Goal: Download file/media

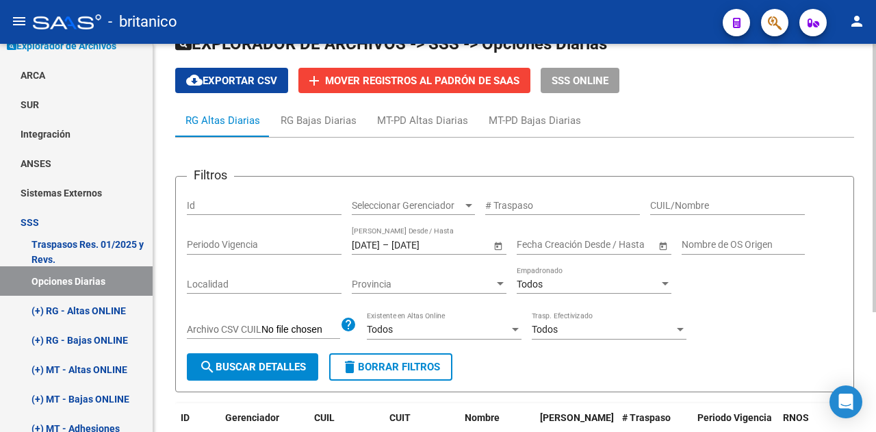
scroll to position [137, 0]
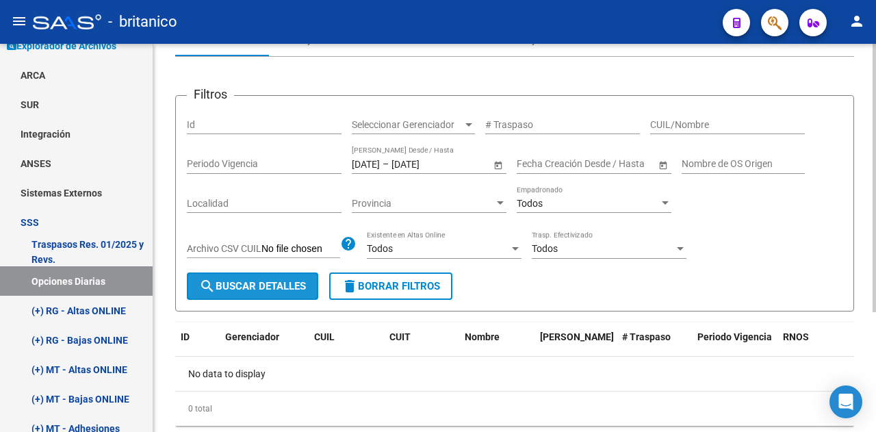
click at [291, 290] on span "search Buscar Detalles" at bounding box center [252, 286] width 107 height 12
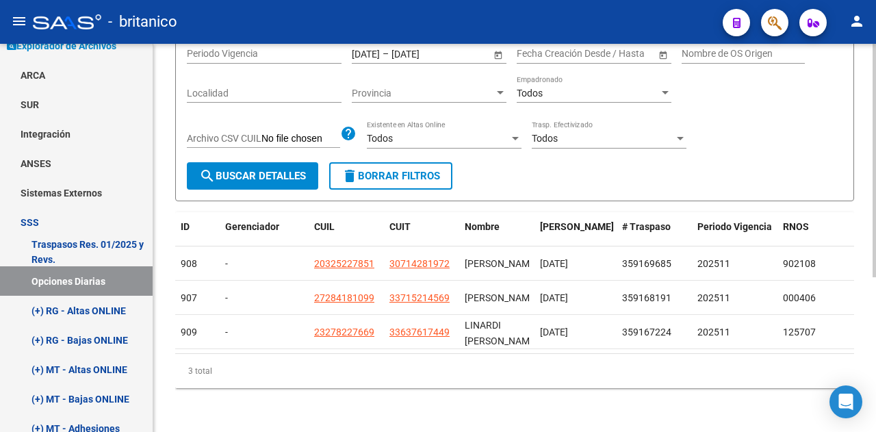
scroll to position [0, 0]
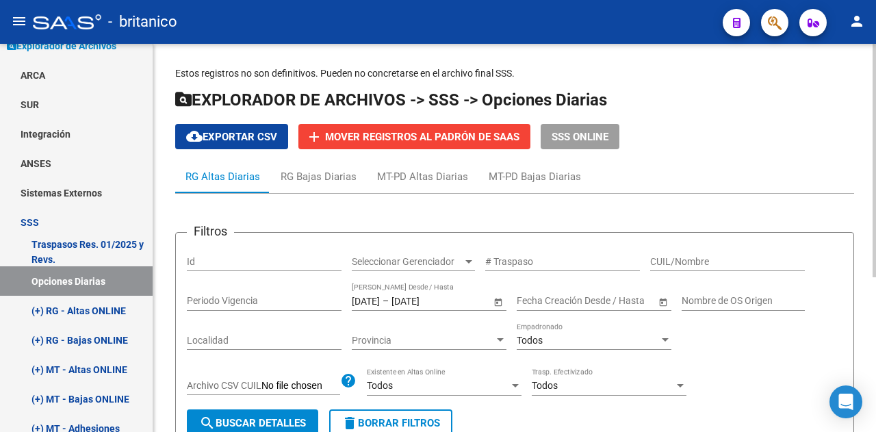
click at [233, 133] on span "cloud_download Exportar CSV" at bounding box center [231, 137] width 91 height 12
click at [414, 296] on input "[DATE]" at bounding box center [425, 301] width 67 height 12
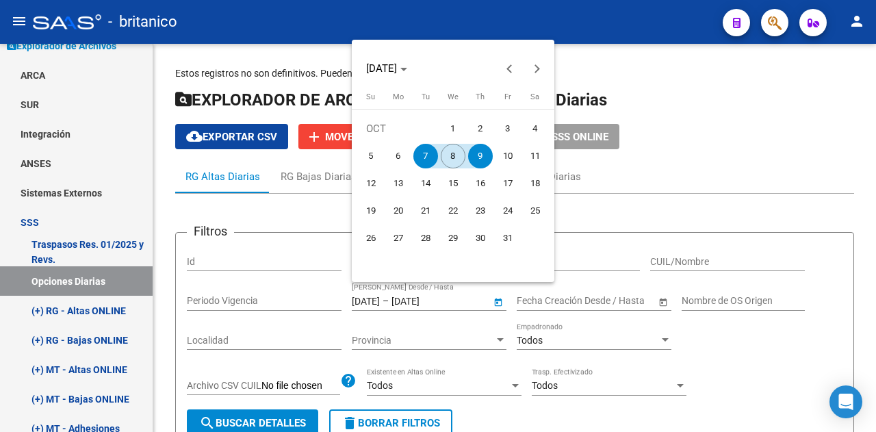
click at [402, 159] on span "6" at bounding box center [398, 156] width 25 height 25
type input "[DATE]"
click at [485, 159] on span "9" at bounding box center [480, 156] width 25 height 25
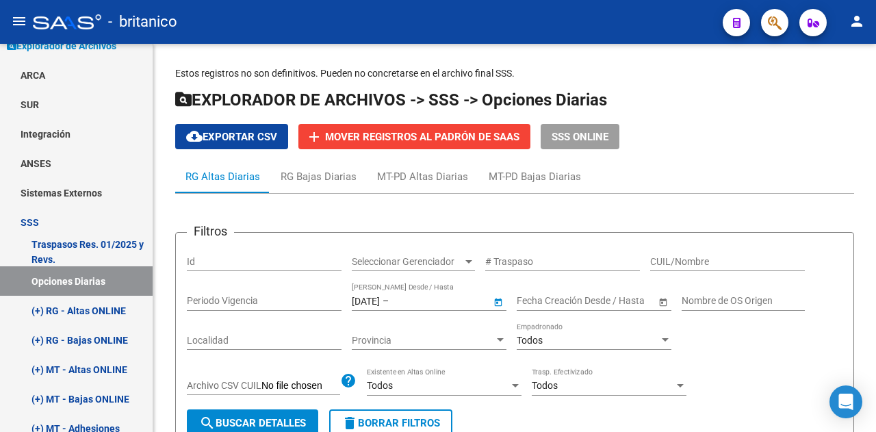
type input "[DATE]"
click at [246, 423] on span "search Buscar Detalles" at bounding box center [252, 423] width 107 height 12
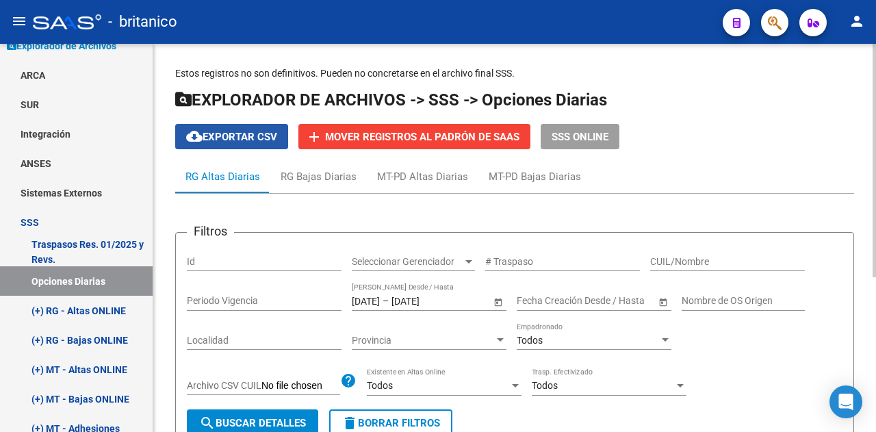
click at [248, 141] on span "cloud_download Exportar CSV" at bounding box center [231, 137] width 91 height 12
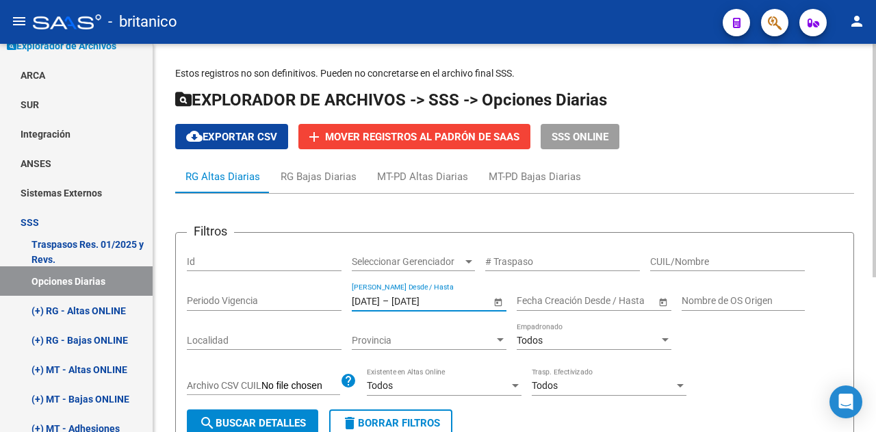
click at [380, 299] on input "[DATE]" at bounding box center [366, 301] width 28 height 12
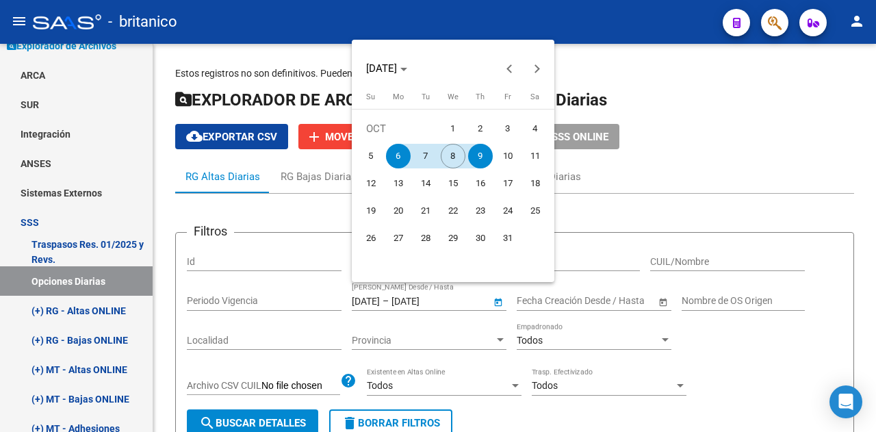
click at [450, 132] on span "1" at bounding box center [453, 128] width 25 height 25
type input "[DATE]"
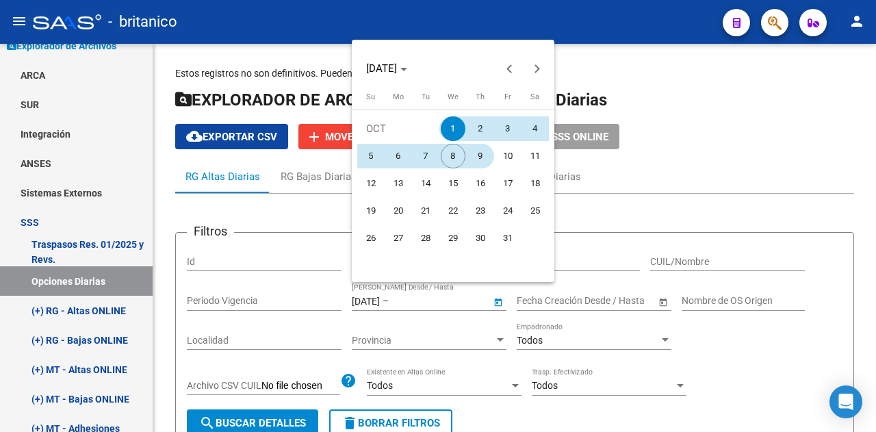
click at [480, 152] on span "9" at bounding box center [480, 156] width 25 height 25
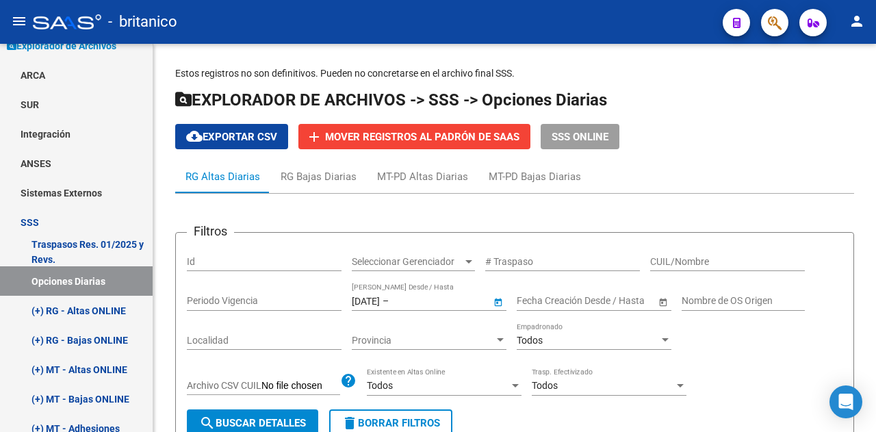
type input "[DATE]"
drag, startPoint x: 266, startPoint y: 418, endPoint x: 270, endPoint y: 425, distance: 7.7
click at [270, 425] on span "search Buscar Detalles" at bounding box center [252, 423] width 107 height 12
click at [230, 131] on span "cloud_download Exportar CSV" at bounding box center [231, 137] width 91 height 12
